Goal: Find contact information

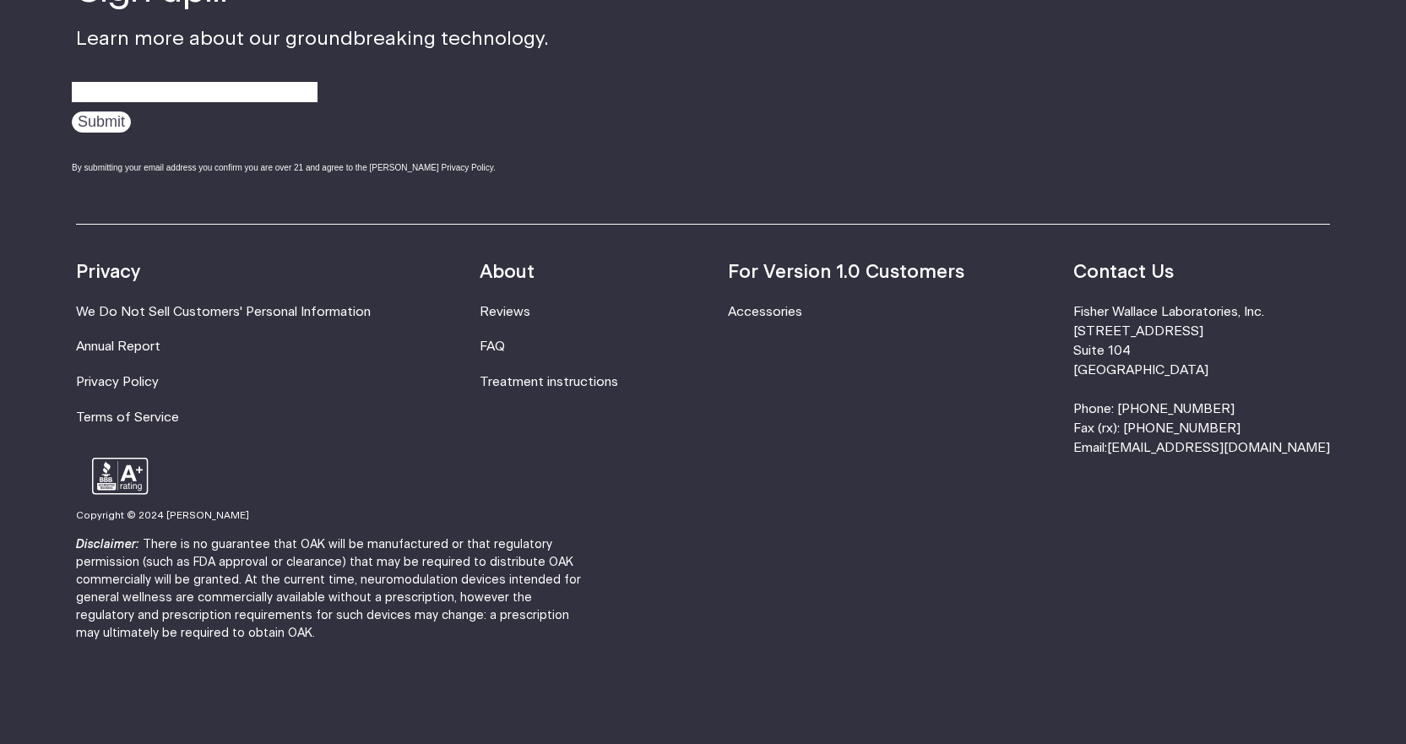
scroll to position [5578, 0]
drag, startPoint x: 1133, startPoint y: 305, endPoint x: 1289, endPoint y: 308, distance: 156.2
click at [1289, 308] on div "Resources Accessories Privacy We Do Not Sell Customers' Personal Information An…" at bounding box center [703, 341] width 1254 height 235
click at [1289, 308] on li "[PERSON_NAME] Laboratories, Inc. [STREET_ADDRESS] Phone: [PHONE_NUMBER] Fax (rx…" at bounding box center [1201, 380] width 257 height 156
drag, startPoint x: 1257, startPoint y: 310, endPoint x: 1131, endPoint y: 309, distance: 125.8
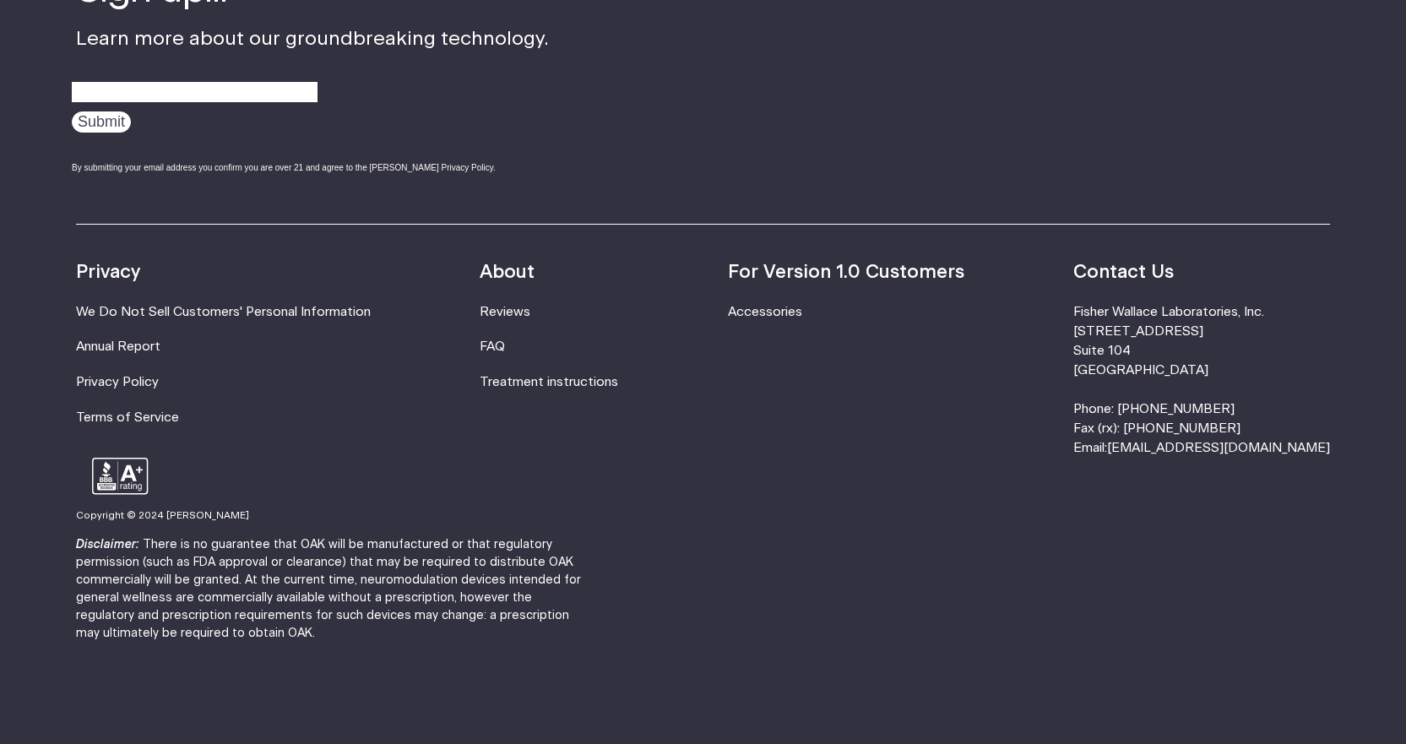
click at [1131, 309] on div "Resources Accessories Privacy We Do Not Sell Customers' Personal Information An…" at bounding box center [703, 341] width 1254 height 235
copy li "[STREET_ADDRESS]"
drag, startPoint x: 1171, startPoint y: 515, endPoint x: 1160, endPoint y: 503, distance: 16.1
click at [1171, 515] on footer "Sign up... Learn more about our groundbreaking technology. Submit By submitting…" at bounding box center [703, 309] width 1406 height 914
